Goal: Task Accomplishment & Management: Complete application form

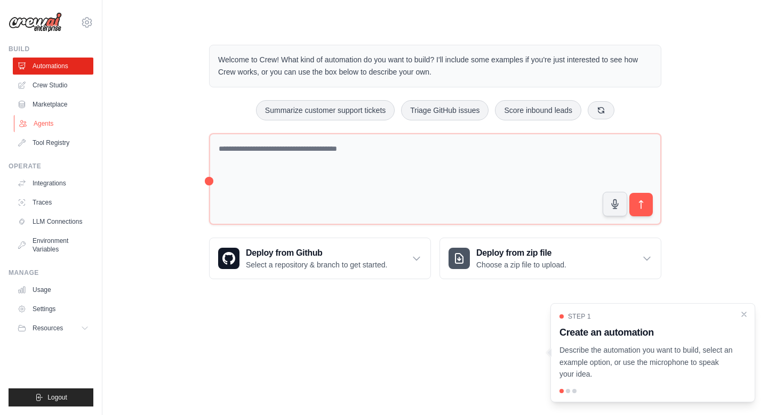
click at [53, 116] on link "Agents" at bounding box center [54, 123] width 80 height 17
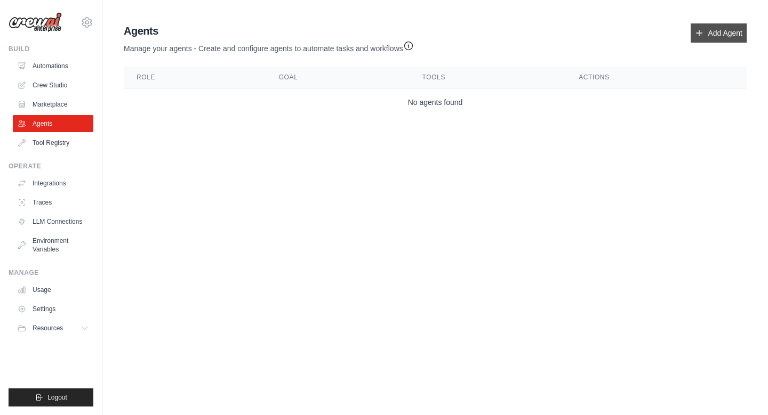
click at [703, 31] on icon at bounding box center [699, 33] width 9 height 9
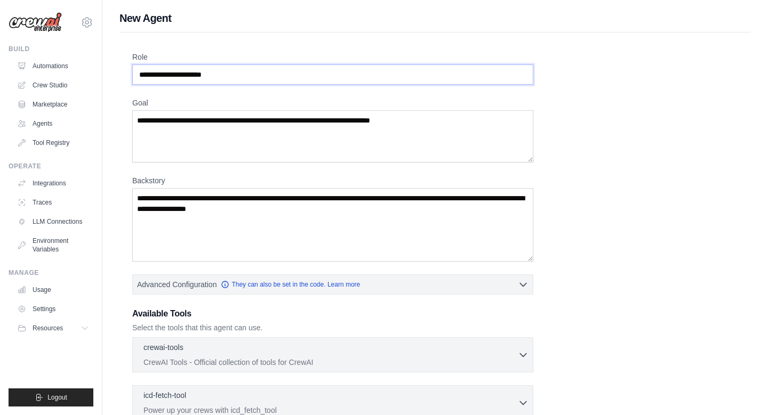
click at [283, 79] on input "Role" at bounding box center [332, 75] width 401 height 20
click at [258, 121] on textarea "Goal" at bounding box center [332, 136] width 401 height 52
click at [254, 200] on textarea "Backstory" at bounding box center [332, 225] width 401 height 74
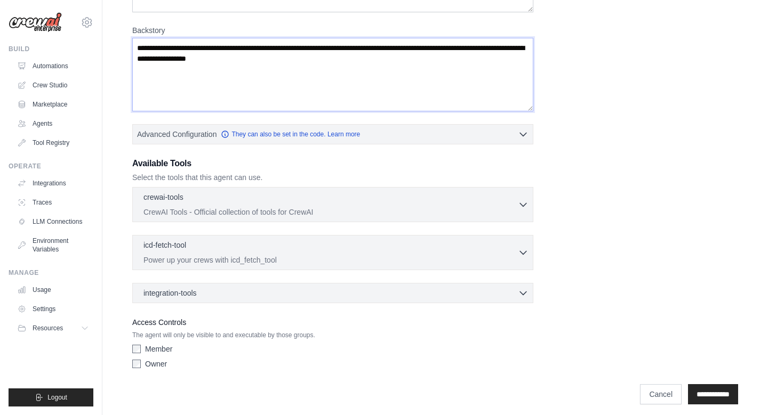
scroll to position [157, 0]
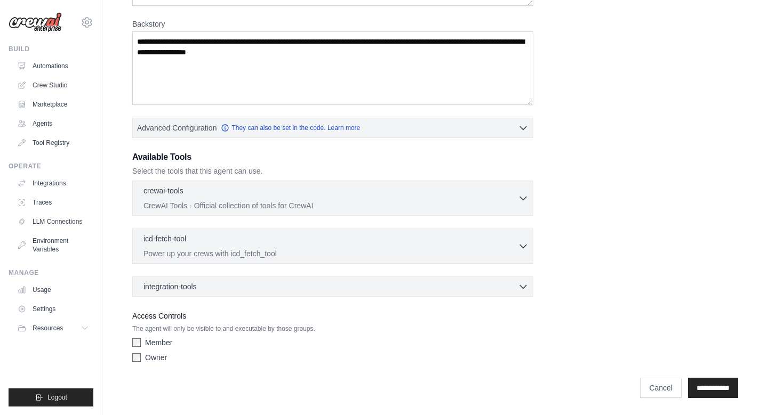
click at [254, 200] on p "CrewAI Tools - Official collection of tools for CrewAI" at bounding box center [330, 205] width 374 height 11
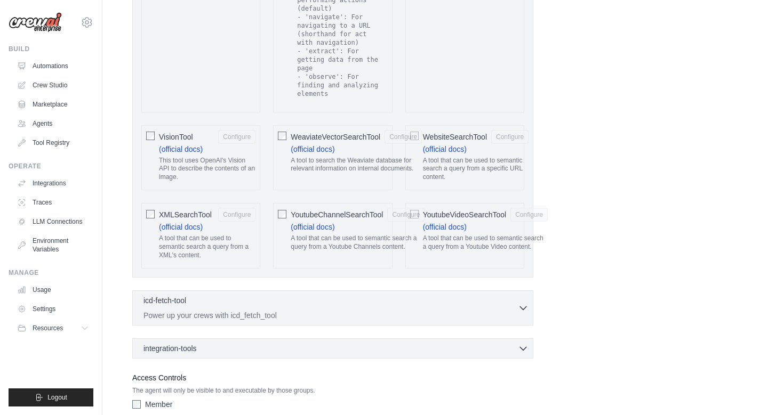
scroll to position [2254, 0]
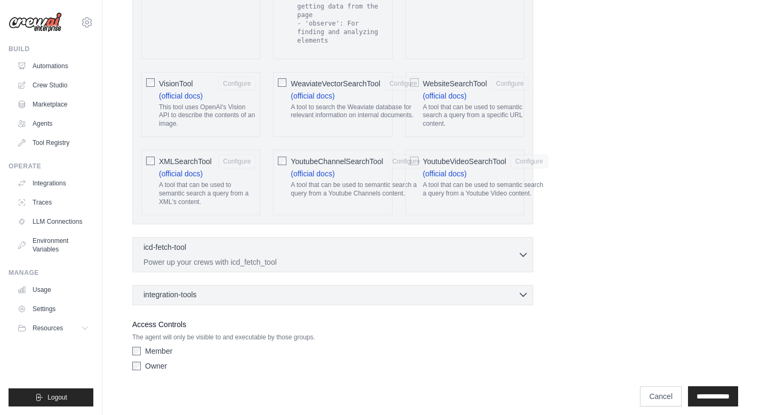
click at [218, 291] on div "integration-tools 0 selected" at bounding box center [335, 294] width 385 height 11
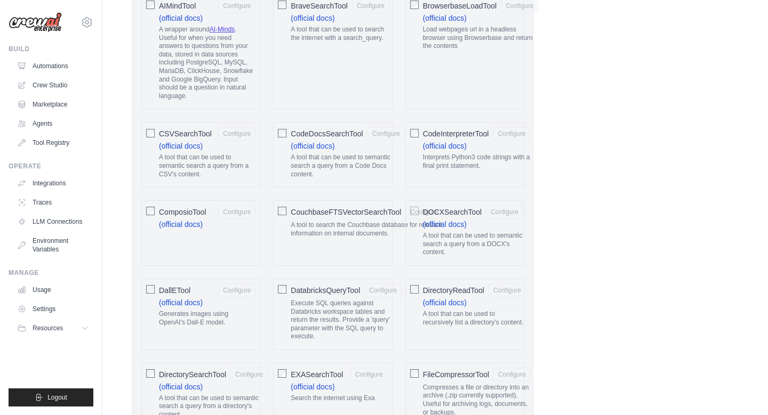
scroll to position [0, 0]
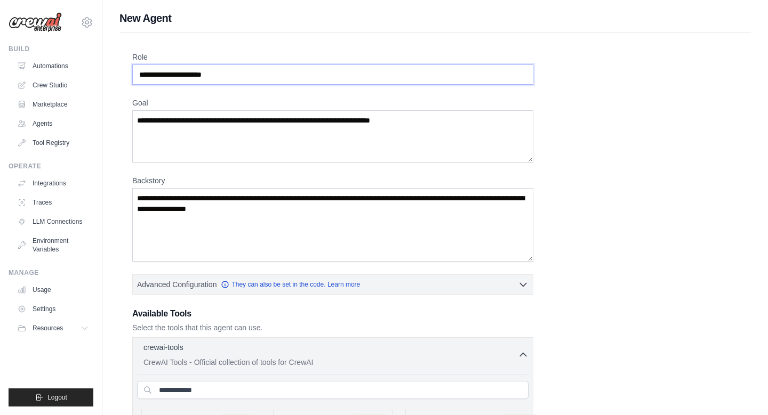
drag, startPoint x: 239, startPoint y: 75, endPoint x: 204, endPoint y: 76, distance: 34.7
click at [204, 76] on input "Role" at bounding box center [332, 75] width 401 height 20
drag, startPoint x: 230, startPoint y: 74, endPoint x: 148, endPoint y: 74, distance: 82.1
click at [148, 74] on input "Role" at bounding box center [332, 75] width 401 height 20
click at [165, 121] on textarea "Goal" at bounding box center [332, 136] width 401 height 52
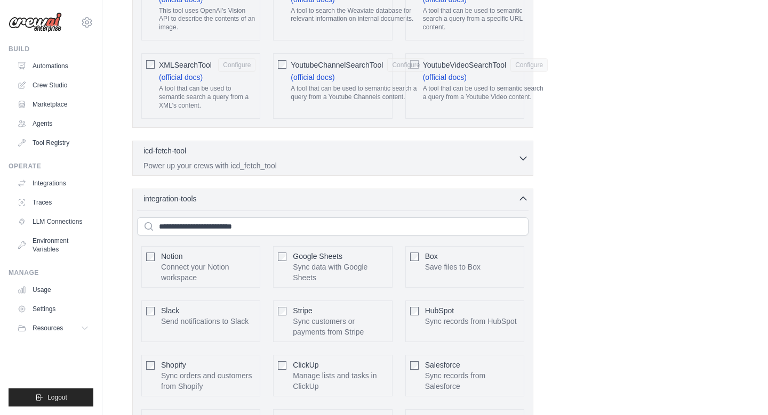
scroll to position [2351, 0]
click at [325, 159] on p "Power up your crews with icd_fetch_tool" at bounding box center [330, 164] width 374 height 11
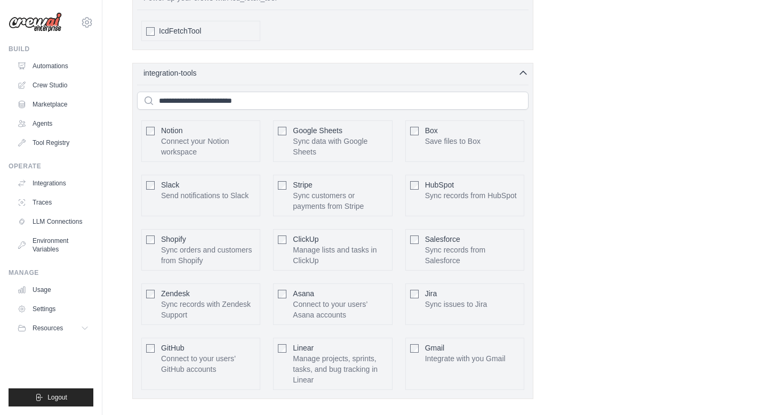
scroll to position [2612, 0]
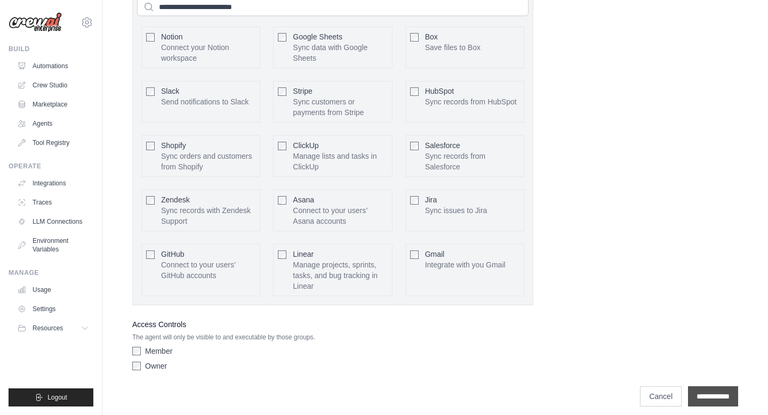
click at [706, 394] on input "**********" at bounding box center [713, 397] width 50 height 20
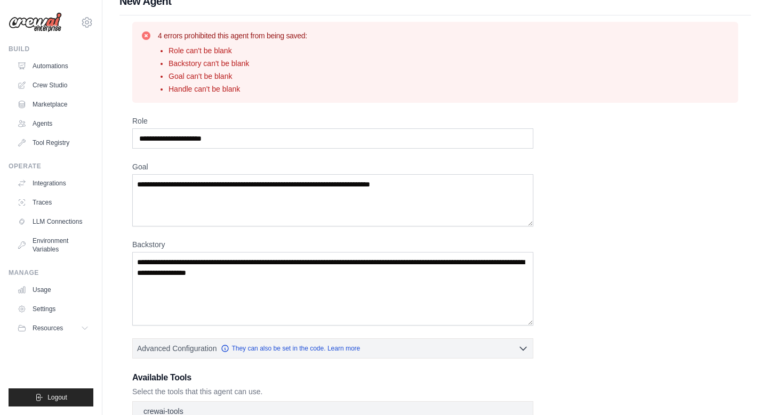
scroll to position [15, 0]
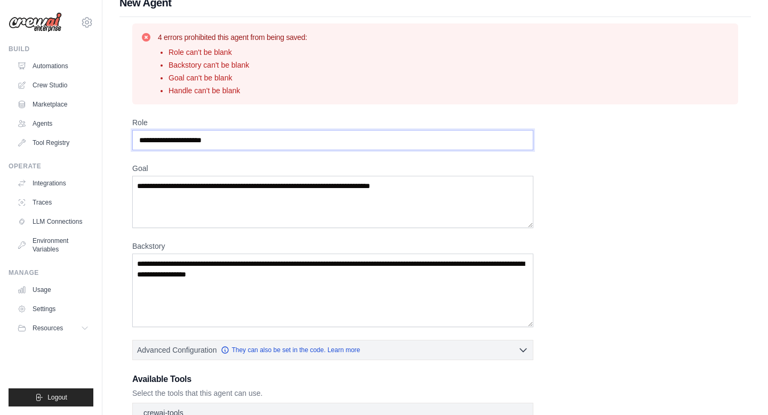
click at [296, 141] on input "Role" at bounding box center [332, 140] width 401 height 20
drag, startPoint x: 296, startPoint y: 141, endPoint x: 146, endPoint y: 141, distance: 150.3
click at [146, 141] on input "Role" at bounding box center [332, 140] width 401 height 20
drag, startPoint x: 140, startPoint y: 141, endPoint x: 239, endPoint y: 143, distance: 99.7
click at [239, 143] on input "Role" at bounding box center [332, 140] width 401 height 20
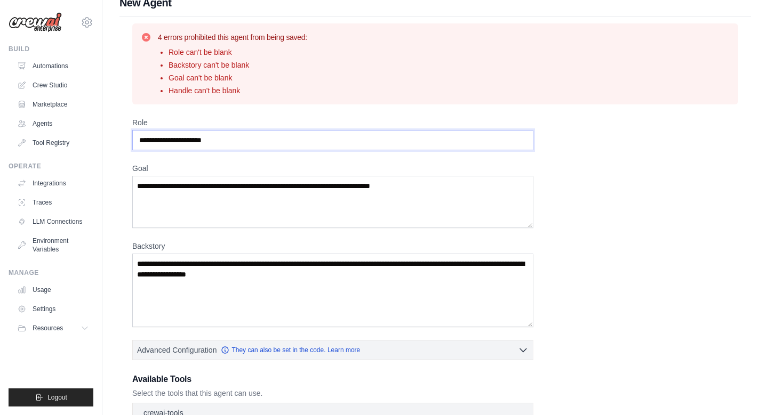
click at [239, 143] on input "Role" at bounding box center [332, 140] width 401 height 20
type input "*"
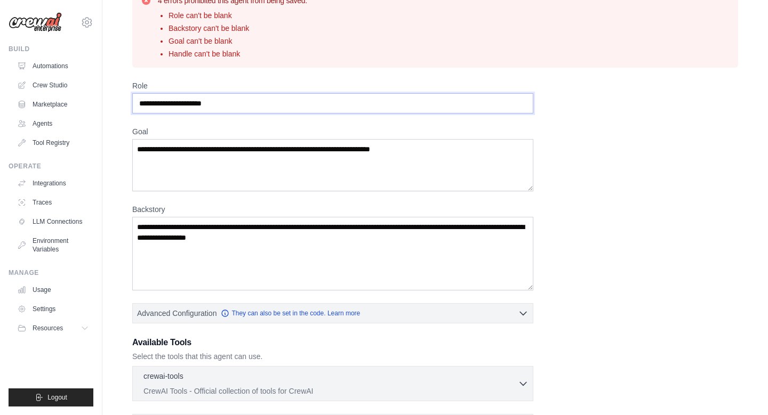
scroll to position [57, 0]
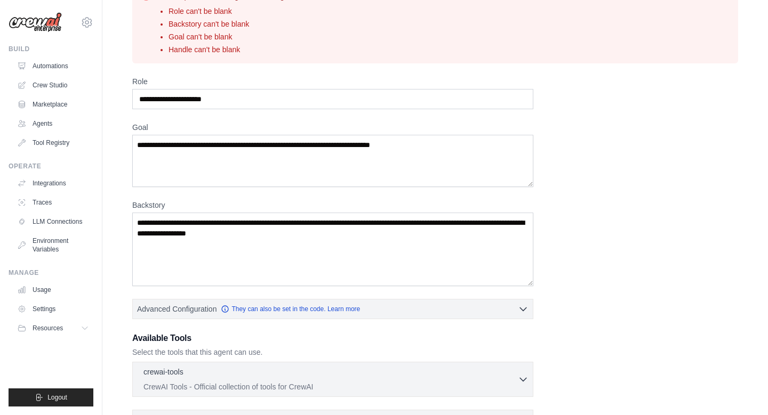
drag, startPoint x: 584, startPoint y: 294, endPoint x: 132, endPoint y: 70, distance: 504.0
click at [132, 70] on div "4 errors prohibited this agent from being saved: Role can't be blank Backstory …" at bounding box center [434, 281] width 631 height 610
copy div "Role Goal Backstory Advanced Configuration They can also be set in the code. Le…"
